Goal: Navigation & Orientation: Go to known website

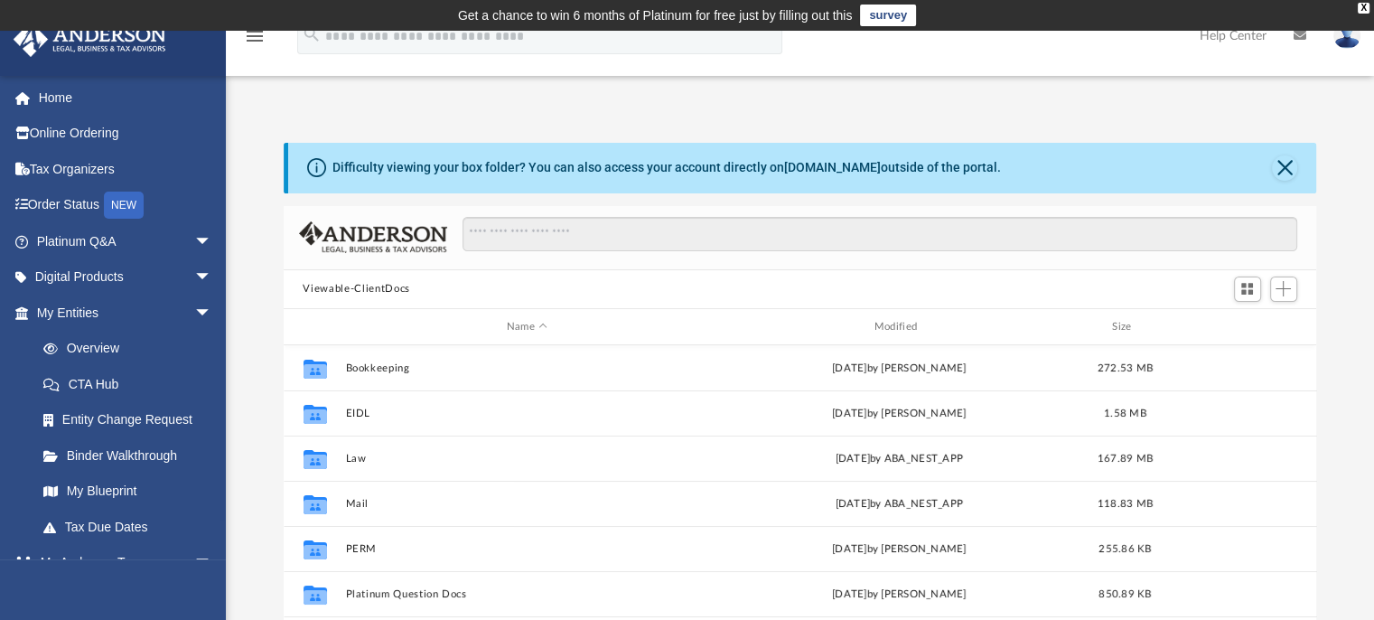
scroll to position [396, 1019]
click at [78, 97] on link "Home" at bounding box center [126, 97] width 227 height 36
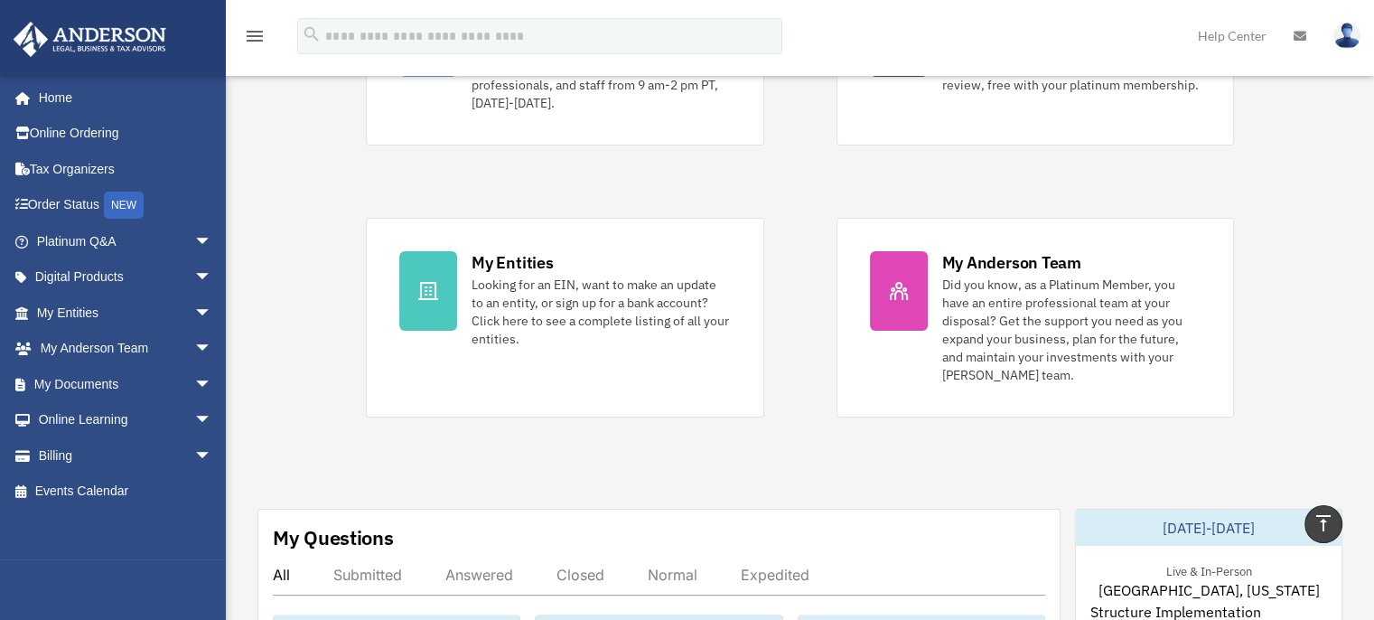
scroll to position [271, 0]
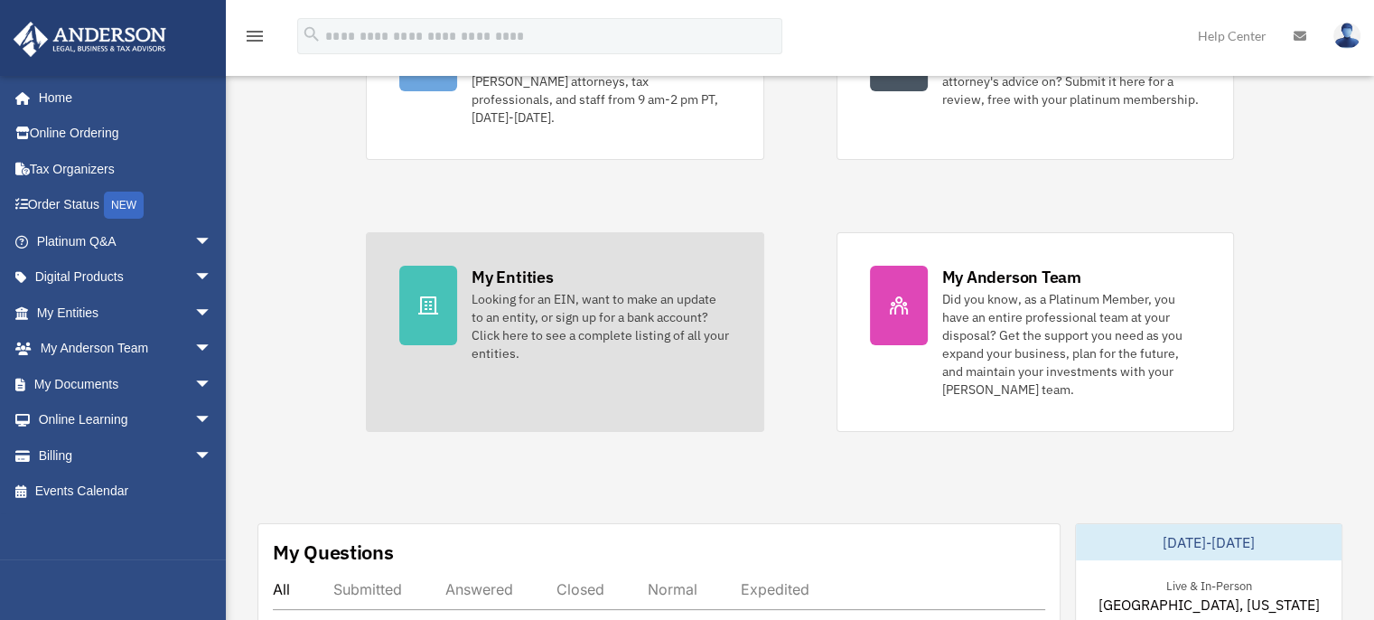
click at [573, 299] on div "Looking for an EIN, want to make an update to an entity, or sign up for a bank …" at bounding box center [600, 326] width 258 height 72
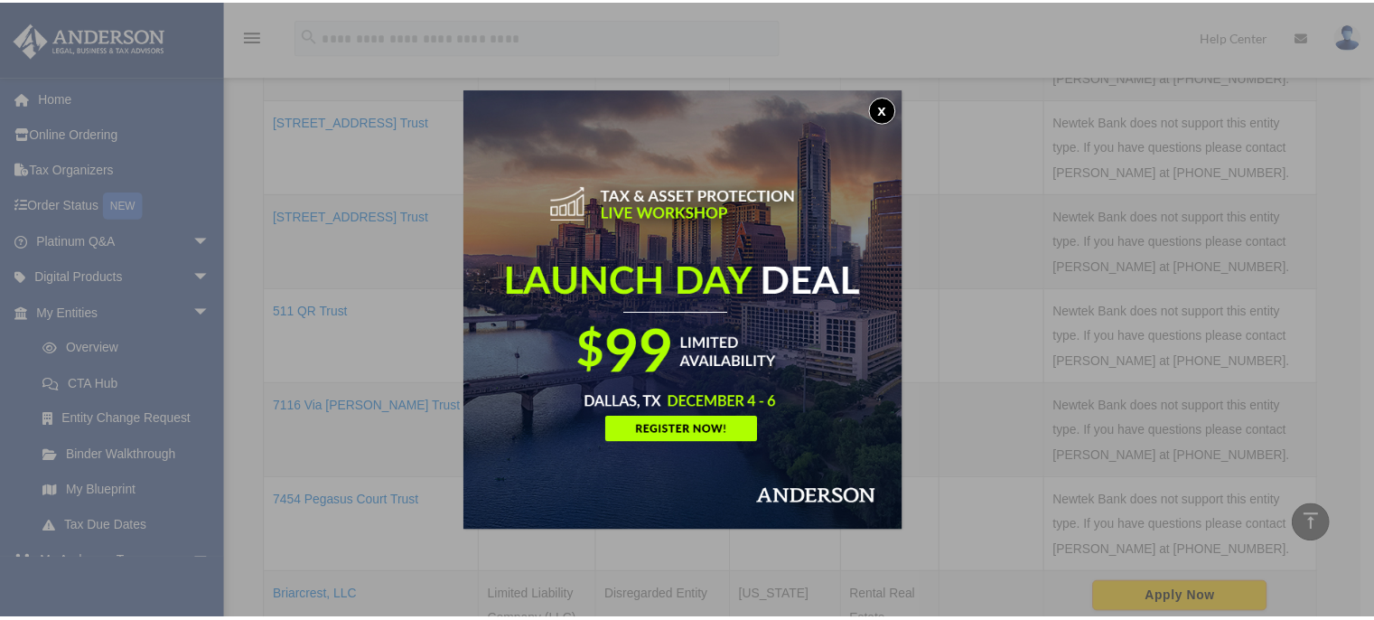
scroll to position [750, 0]
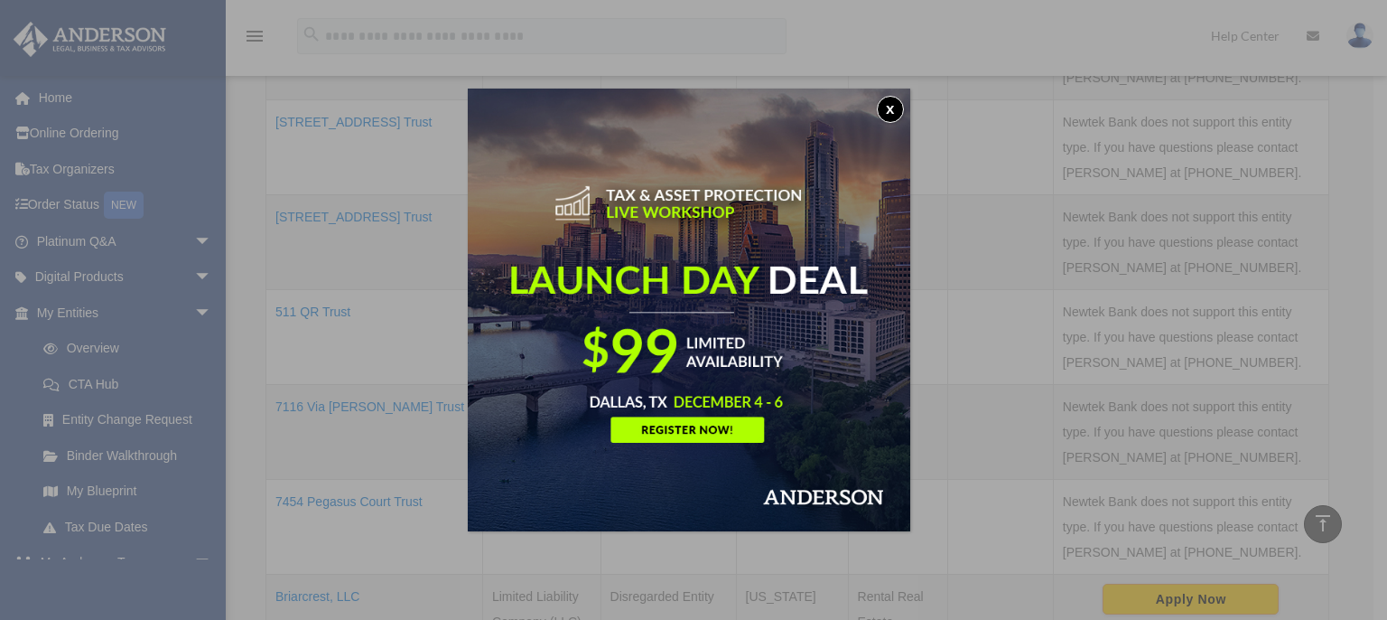
click at [899, 106] on button "x" at bounding box center [890, 109] width 27 height 27
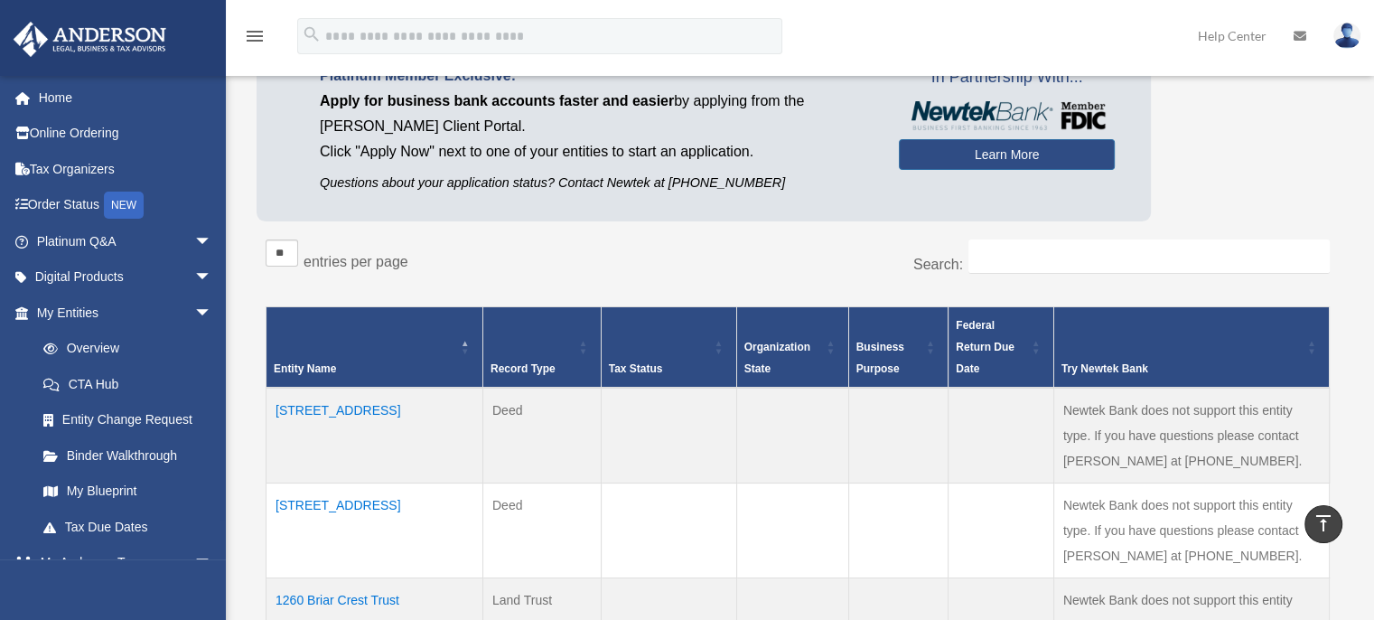
scroll to position [0, 0]
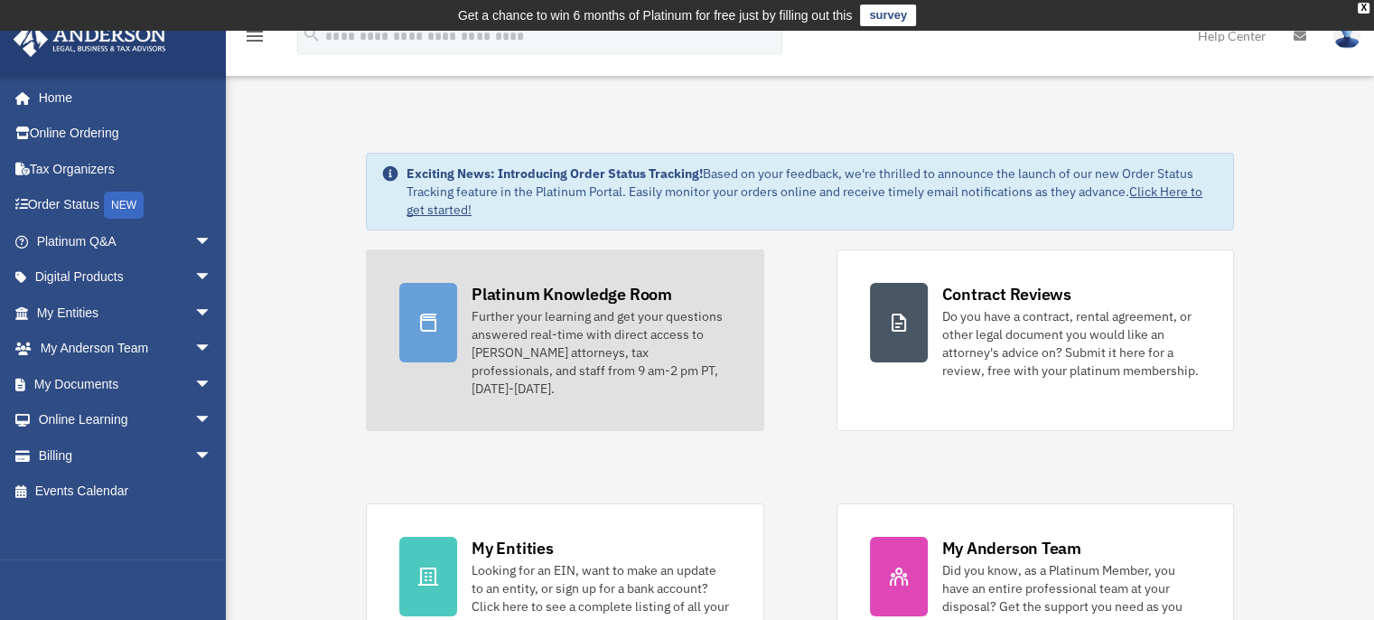
click at [596, 322] on div "Further your learning and get your questions answered real-time with direct acc…" at bounding box center [600, 352] width 258 height 90
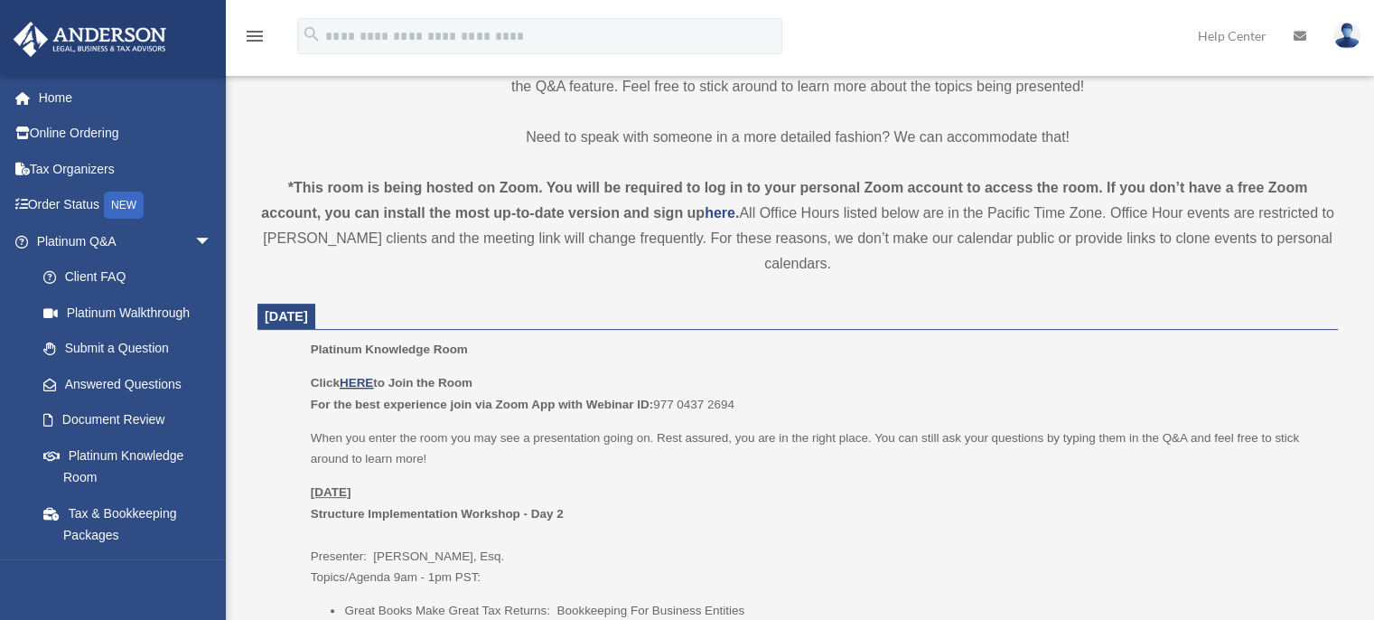
scroll to position [542, 0]
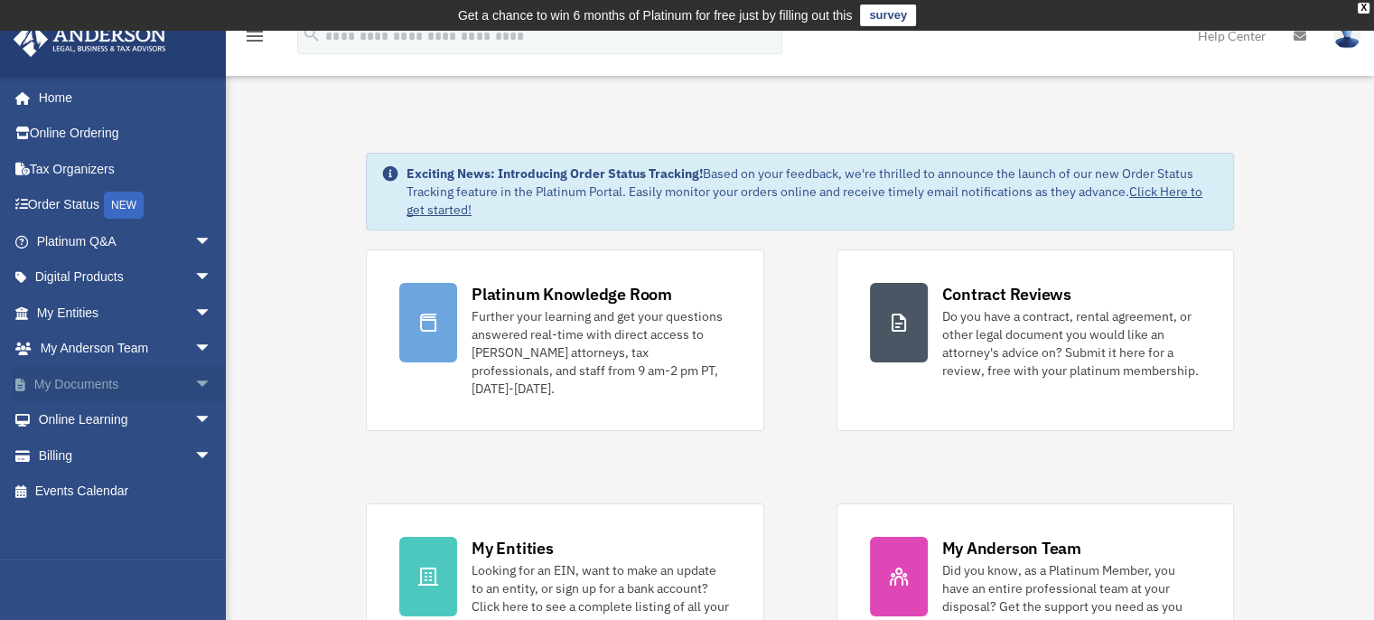
click at [194, 379] on span "arrow_drop_down" at bounding box center [212, 384] width 36 height 37
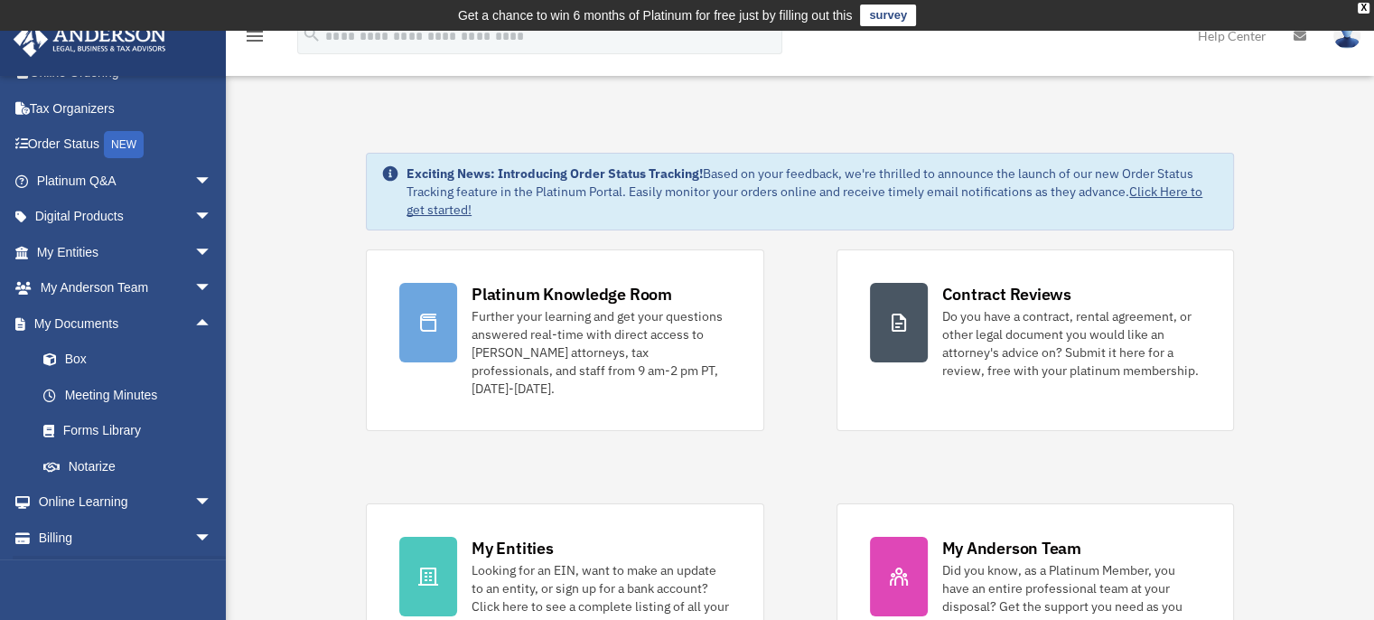
scroll to position [96, 0]
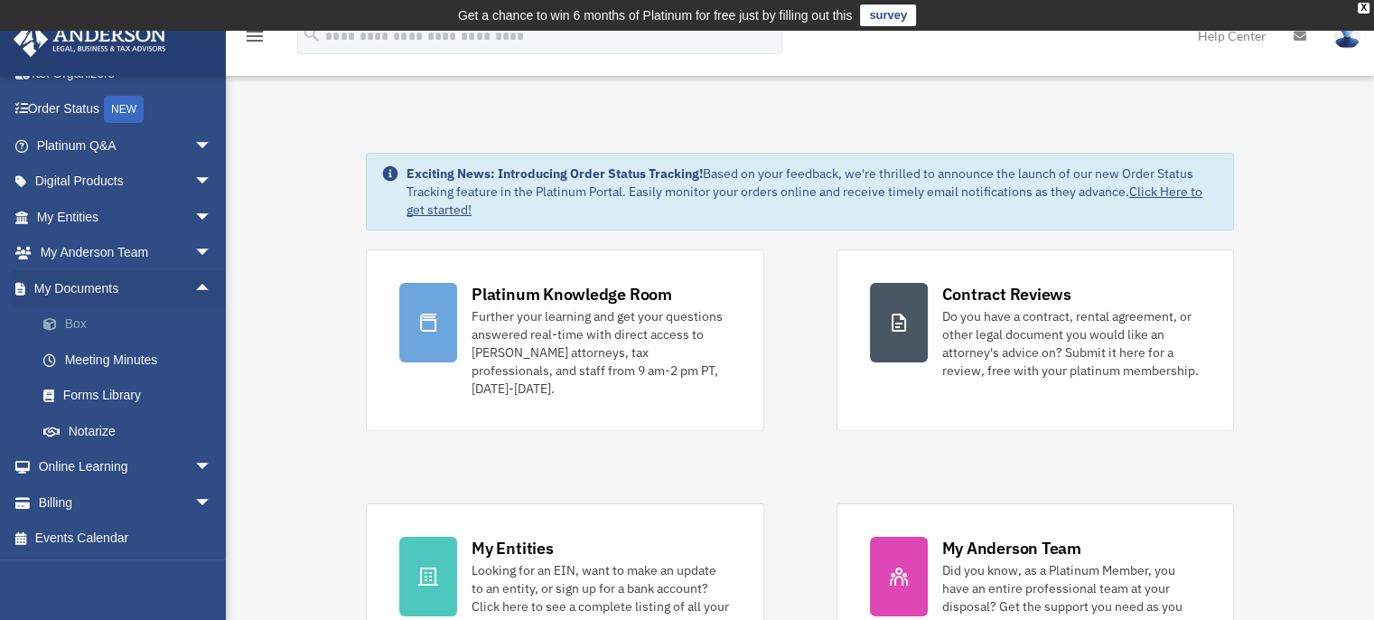
click at [70, 319] on link "Box" at bounding box center [132, 324] width 214 height 36
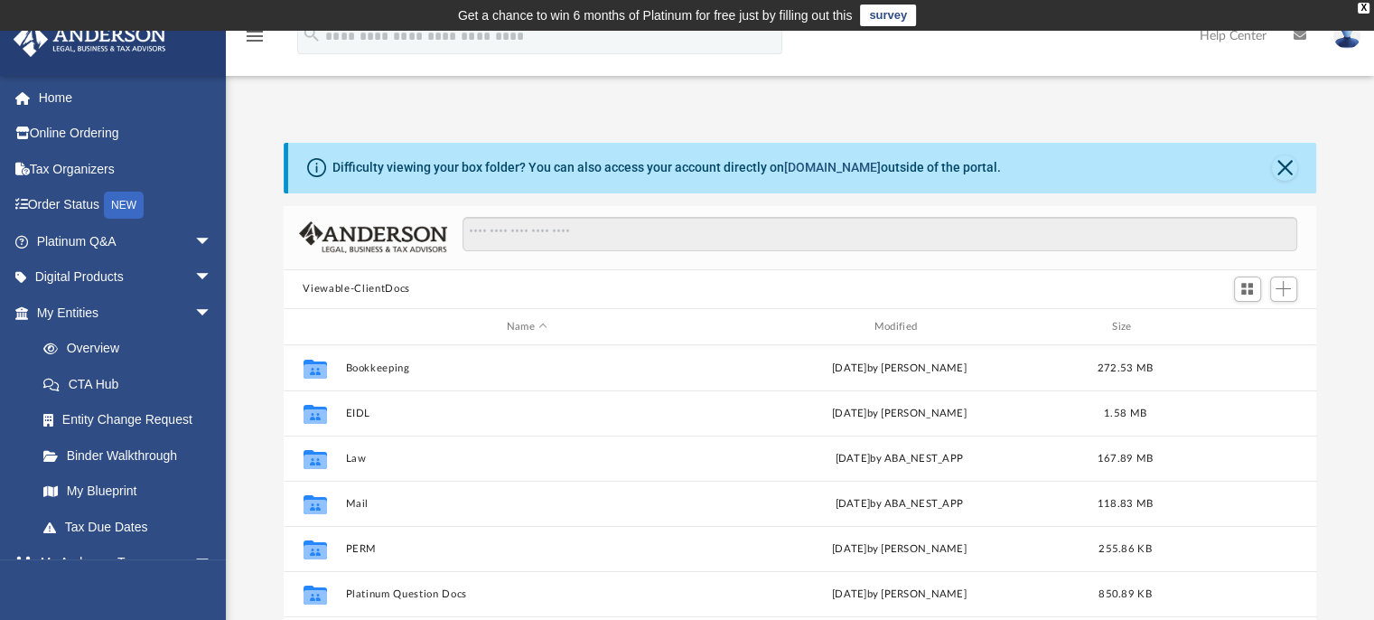
scroll to position [396, 1019]
click at [813, 166] on link "[DOMAIN_NAME]" at bounding box center [832, 167] width 97 height 14
